Goal: Navigation & Orientation: Find specific page/section

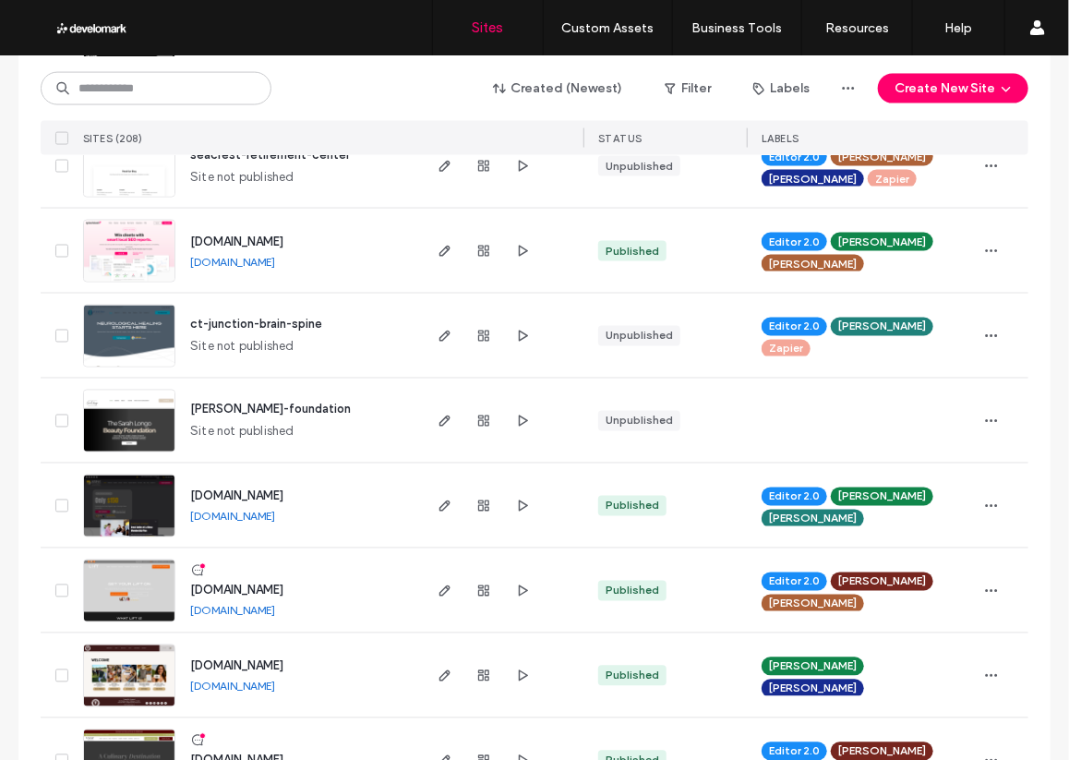
scroll to position [1097, 0]
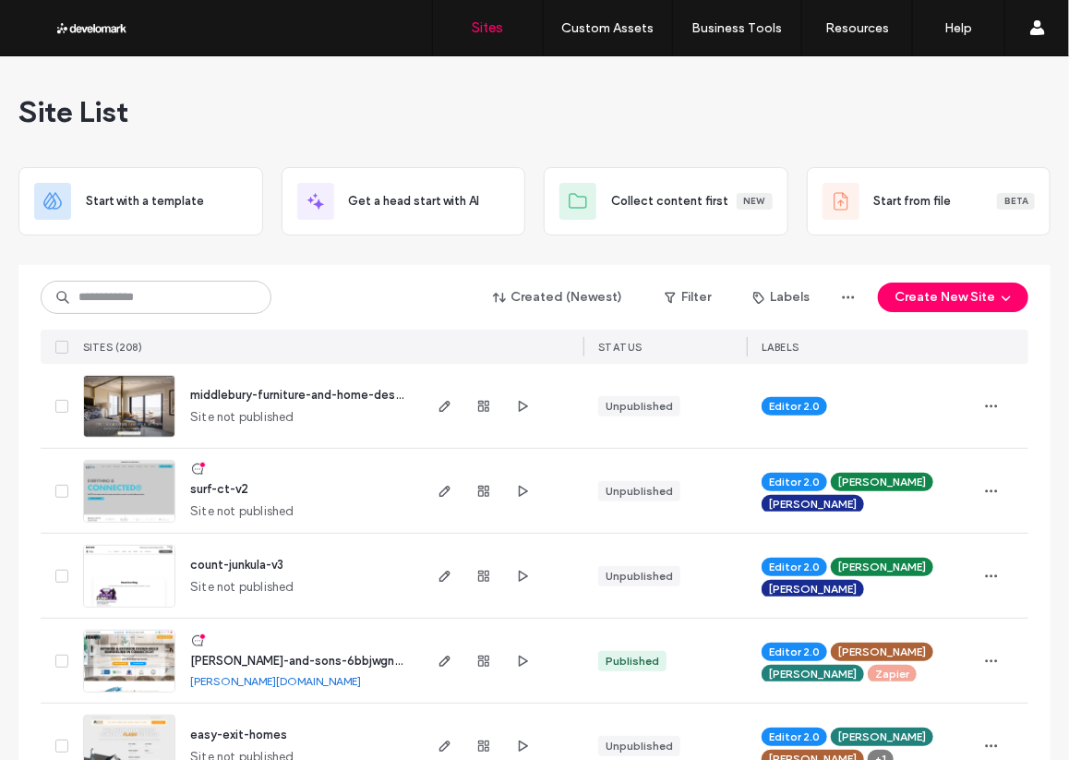
scroll to position [1, 0]
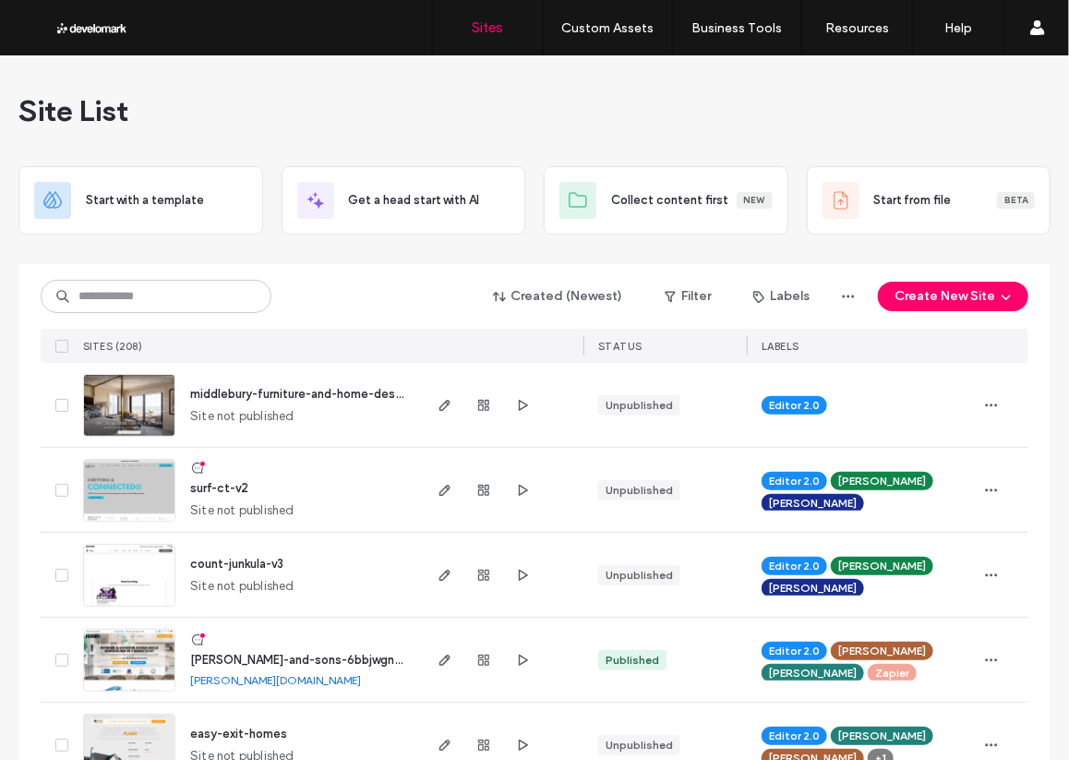
click at [308, 309] on div "Created (Newest) Filter Labels Create New Site" at bounding box center [535, 296] width 988 height 35
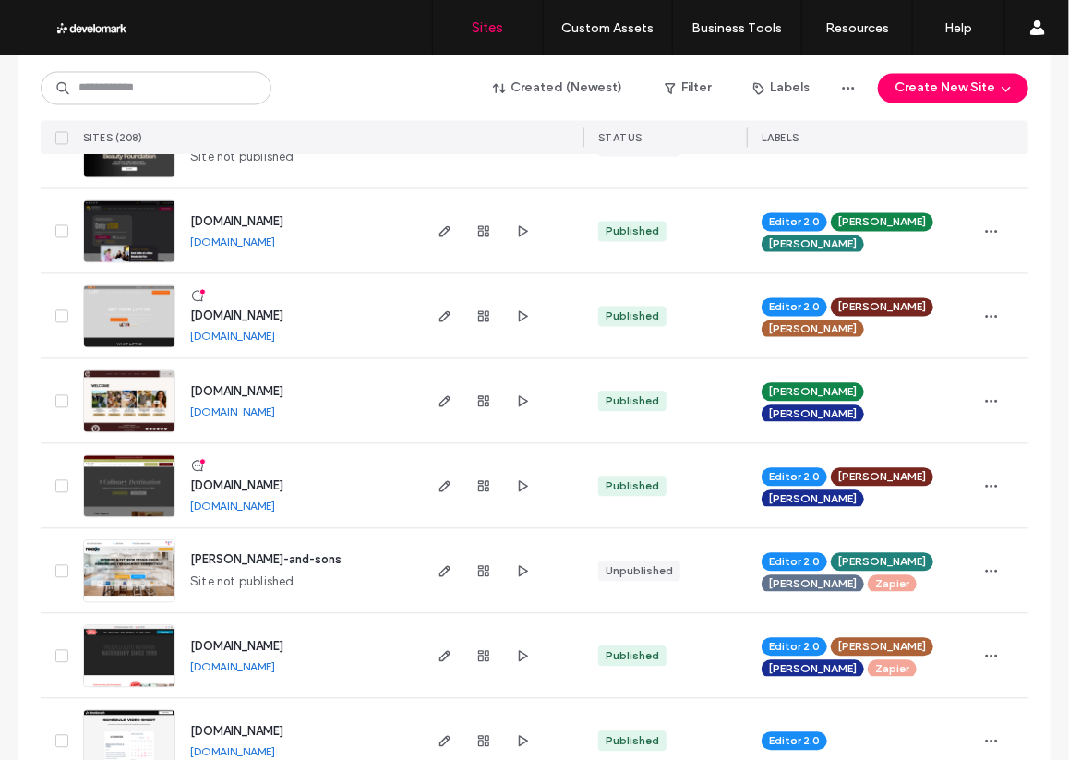
scroll to position [1365, 0]
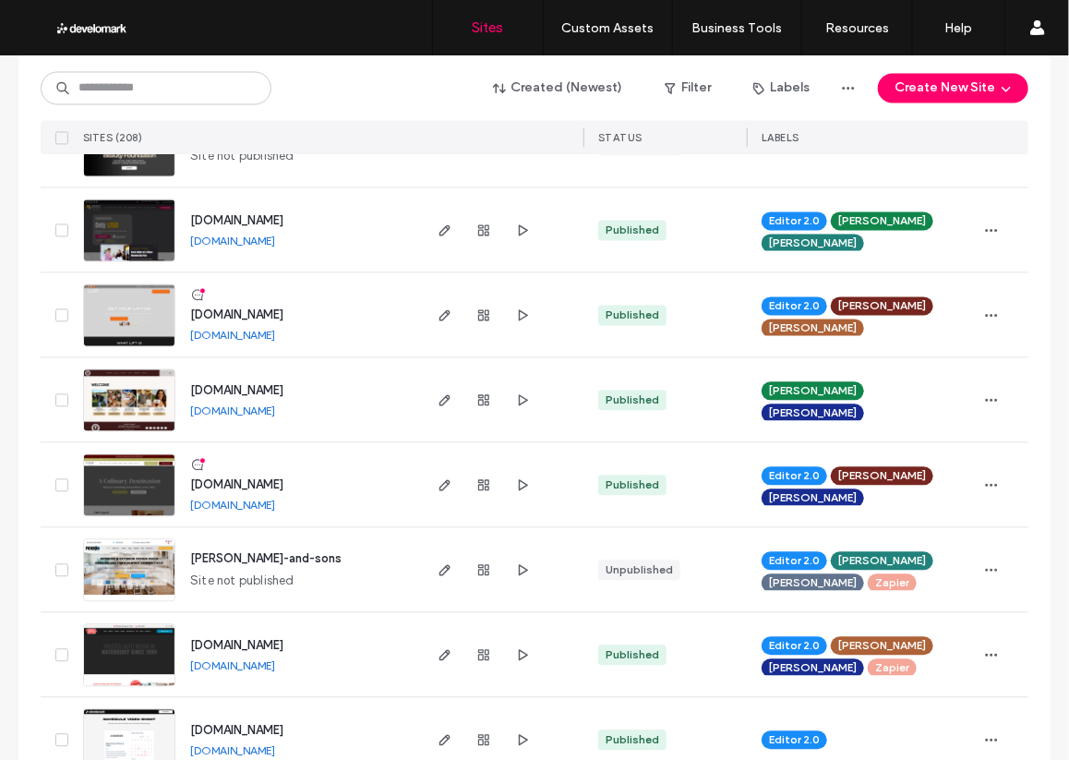
click at [121, 465] on img at bounding box center [129, 518] width 91 height 126
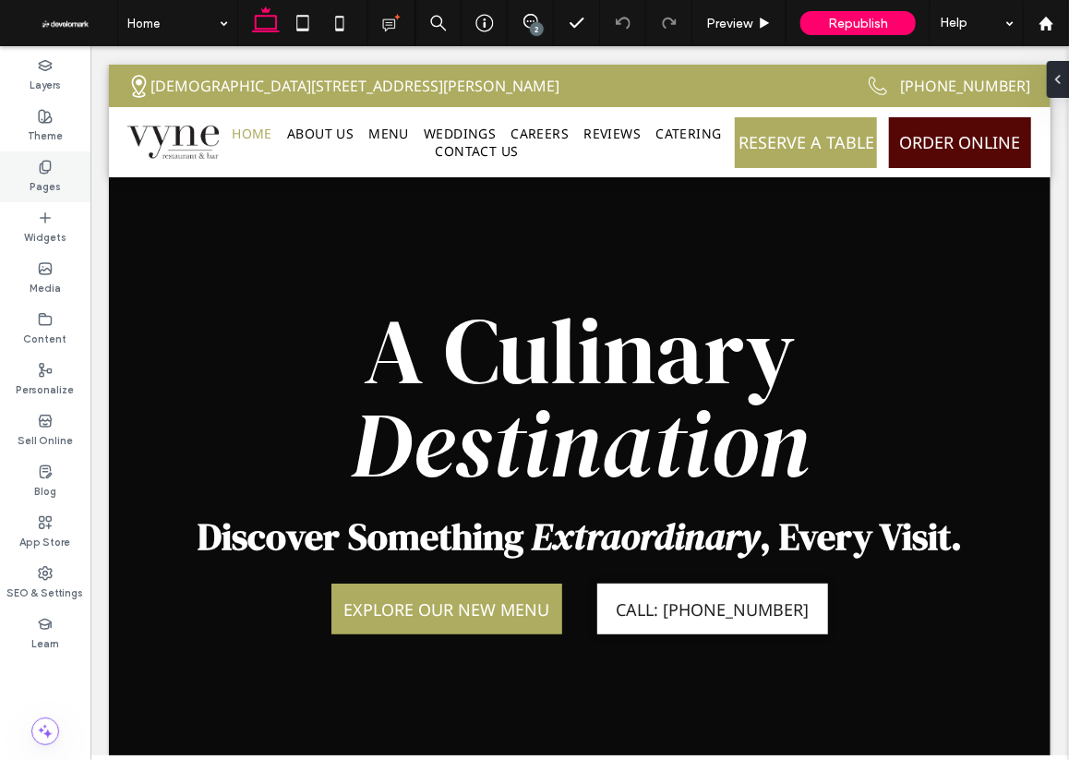
click at [48, 182] on label "Pages" at bounding box center [45, 185] width 31 height 20
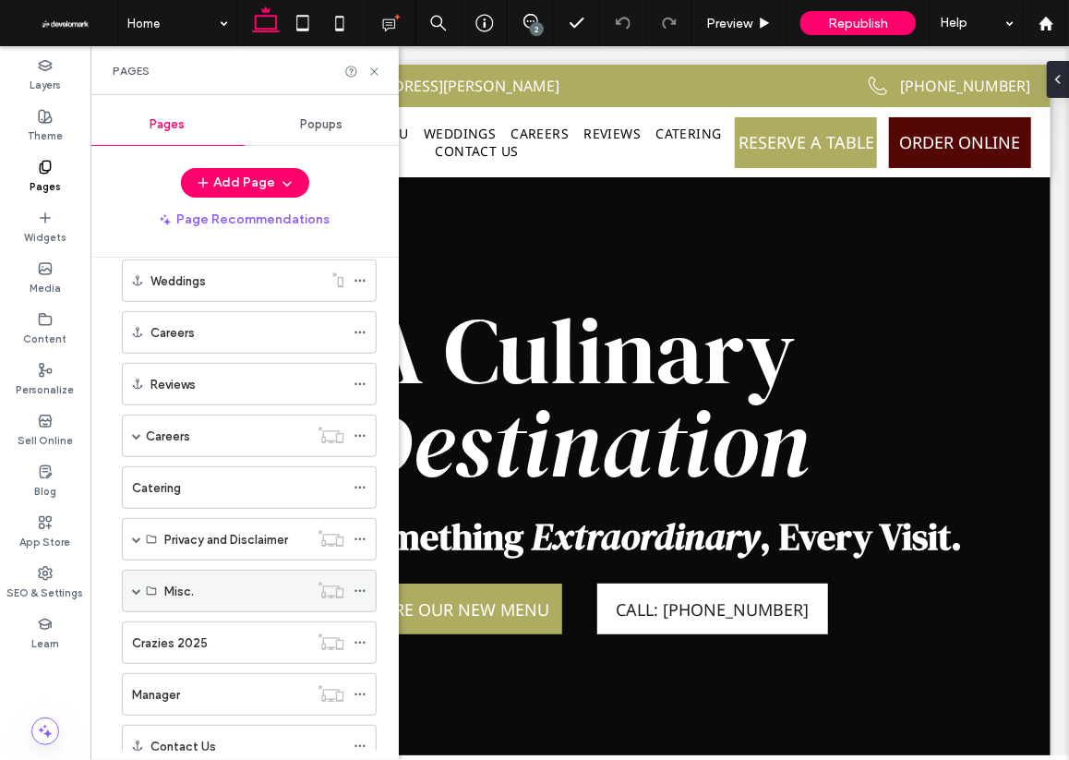
scroll to position [240, 0]
click at [198, 584] on div "Misc." at bounding box center [236, 587] width 144 height 19
click at [139, 583] on span at bounding box center [136, 587] width 9 height 9
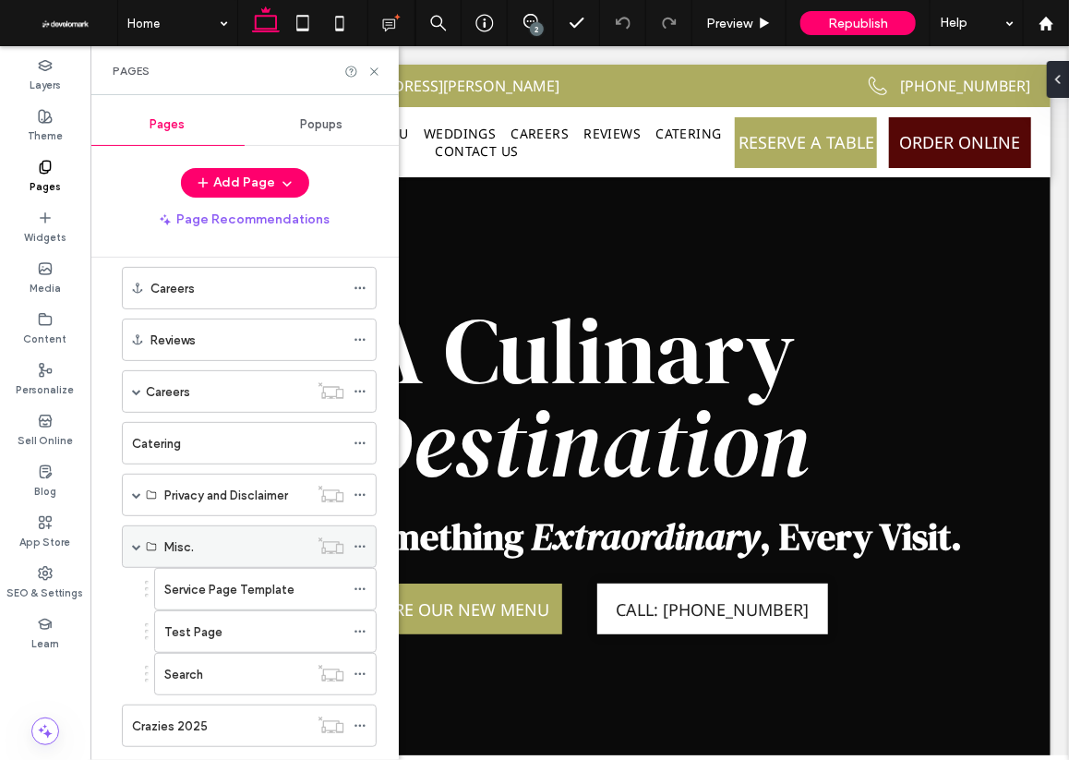
scroll to position [281, 0]
click at [188, 580] on label "Service Page Template" at bounding box center [229, 589] width 130 height 32
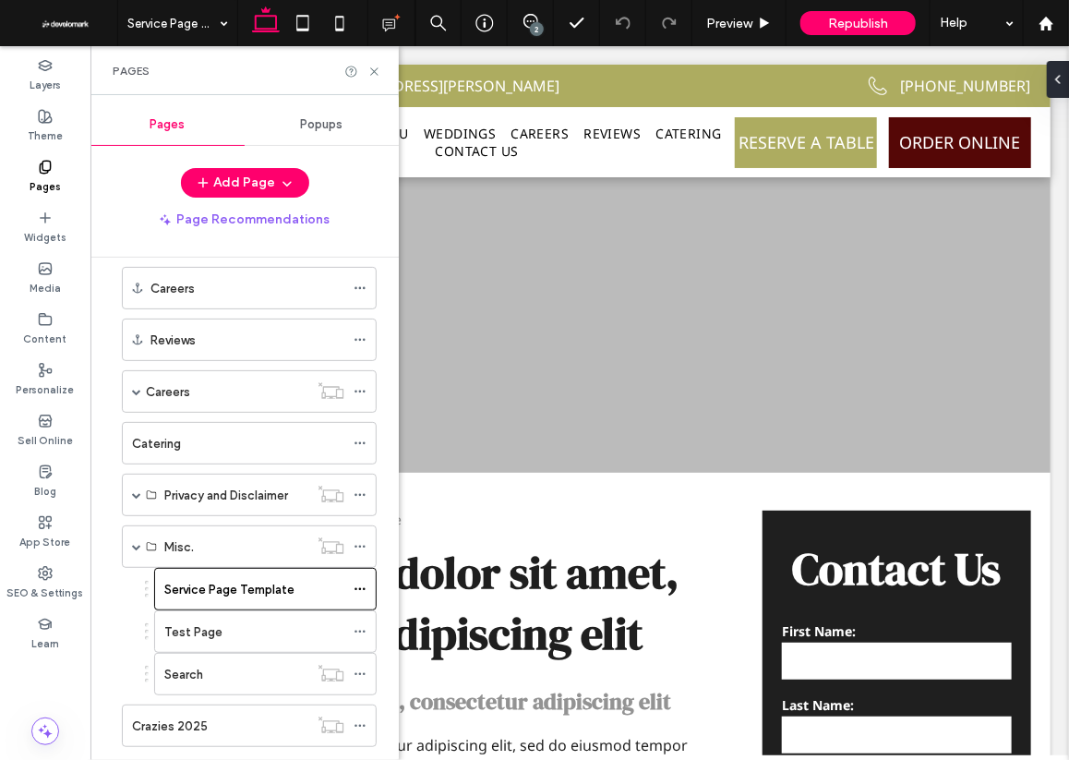
scroll to position [0, 0]
